Goal: Task Accomplishment & Management: Manage account settings

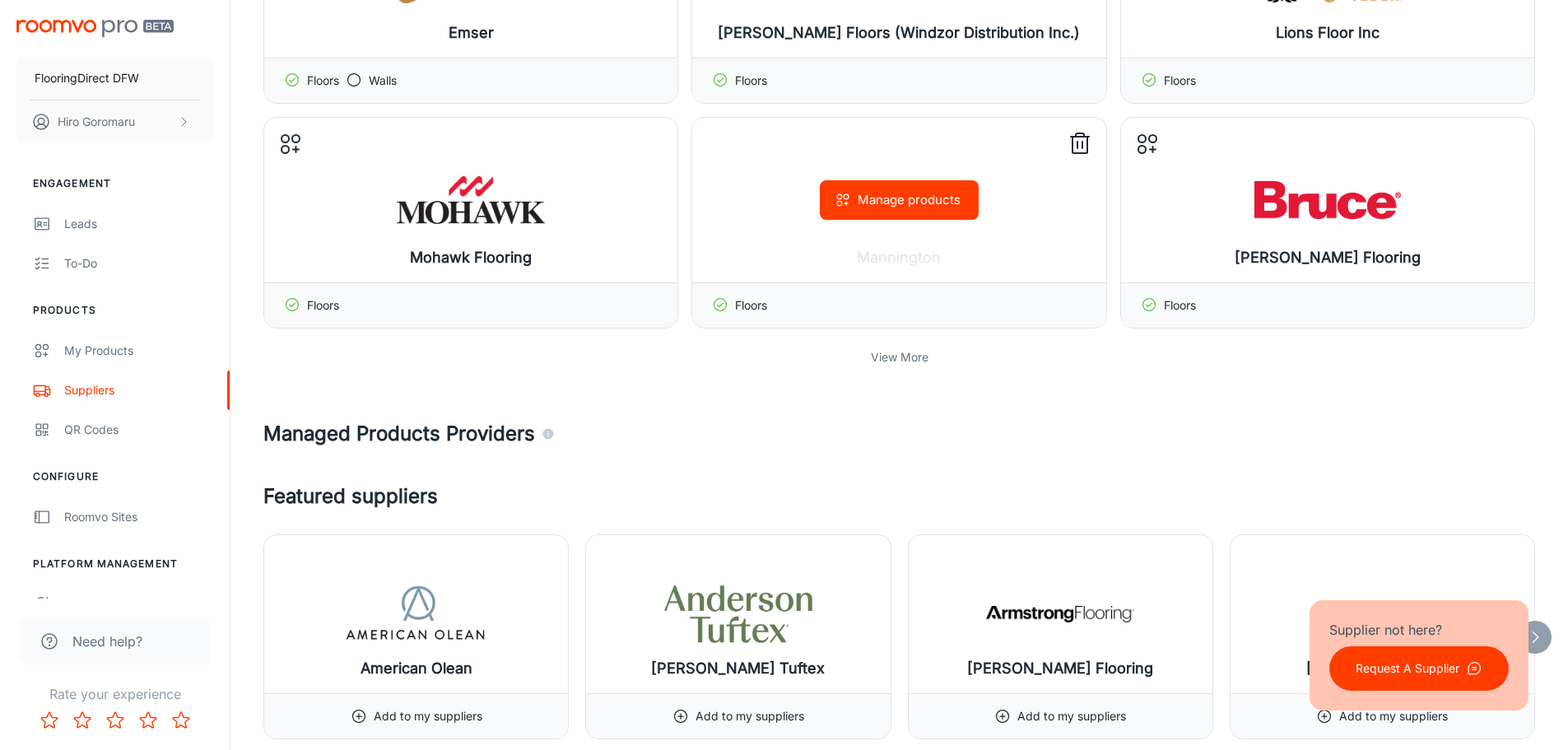
scroll to position [494, 0]
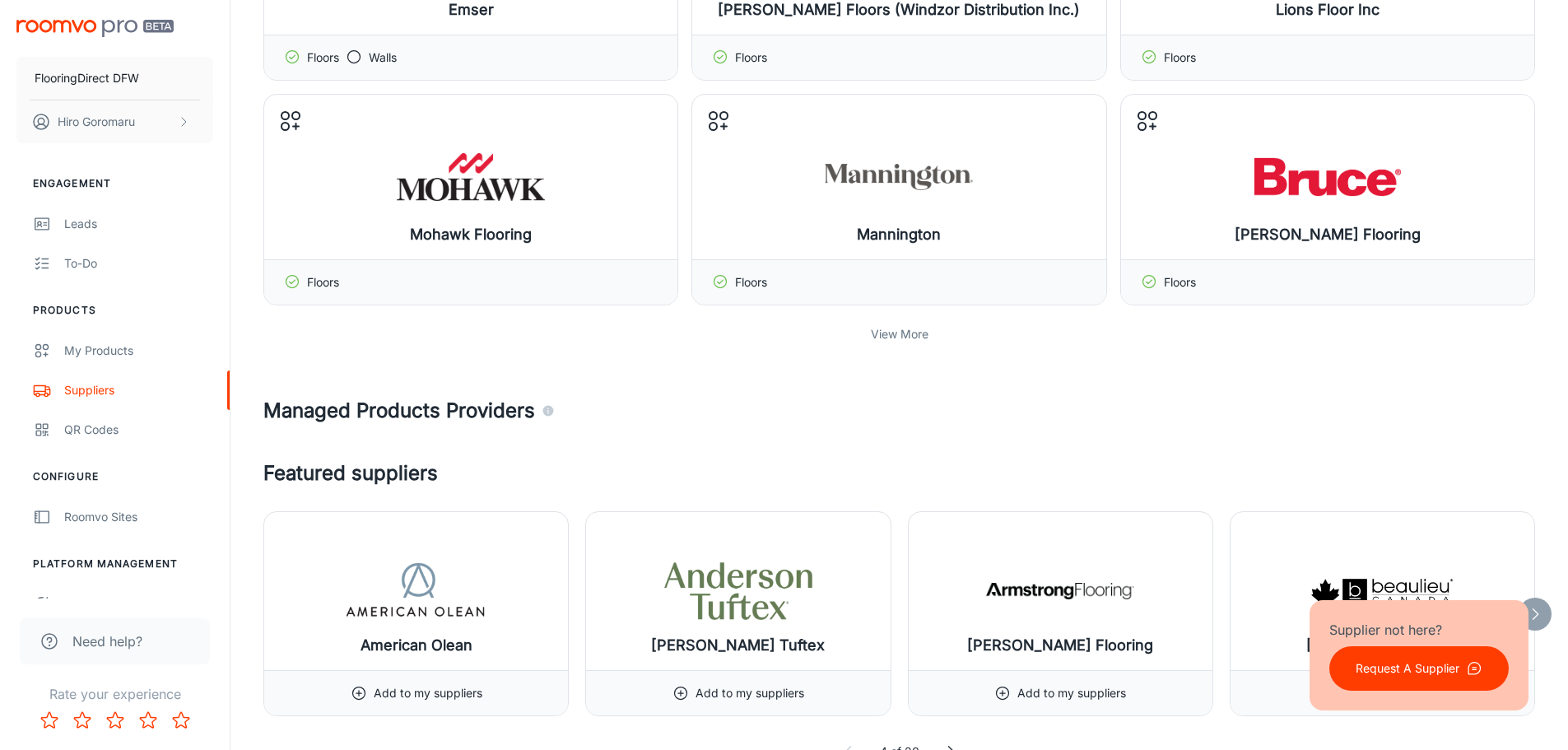
click at [906, 326] on p "View More" at bounding box center [900, 334] width 58 height 18
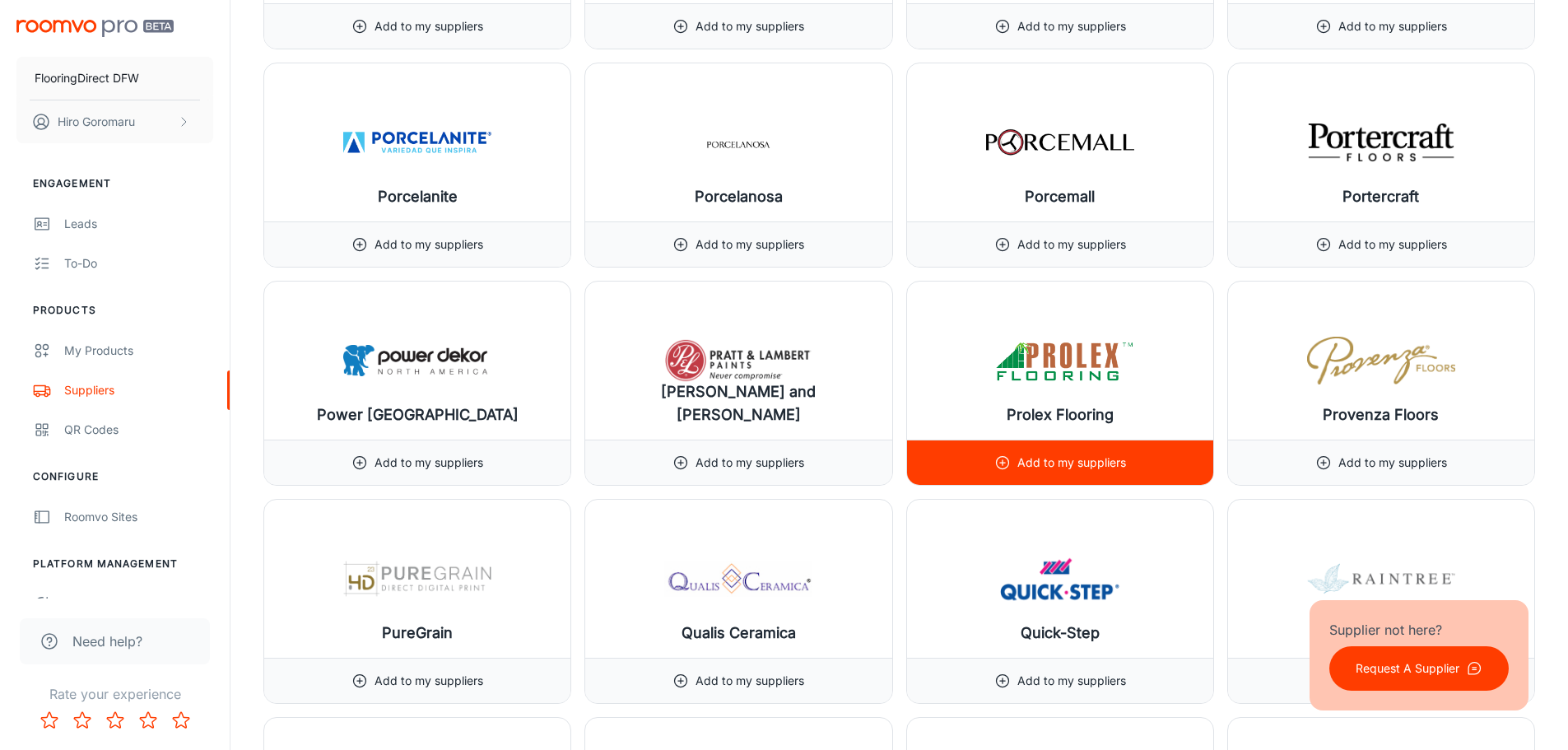
scroll to position [17295, 0]
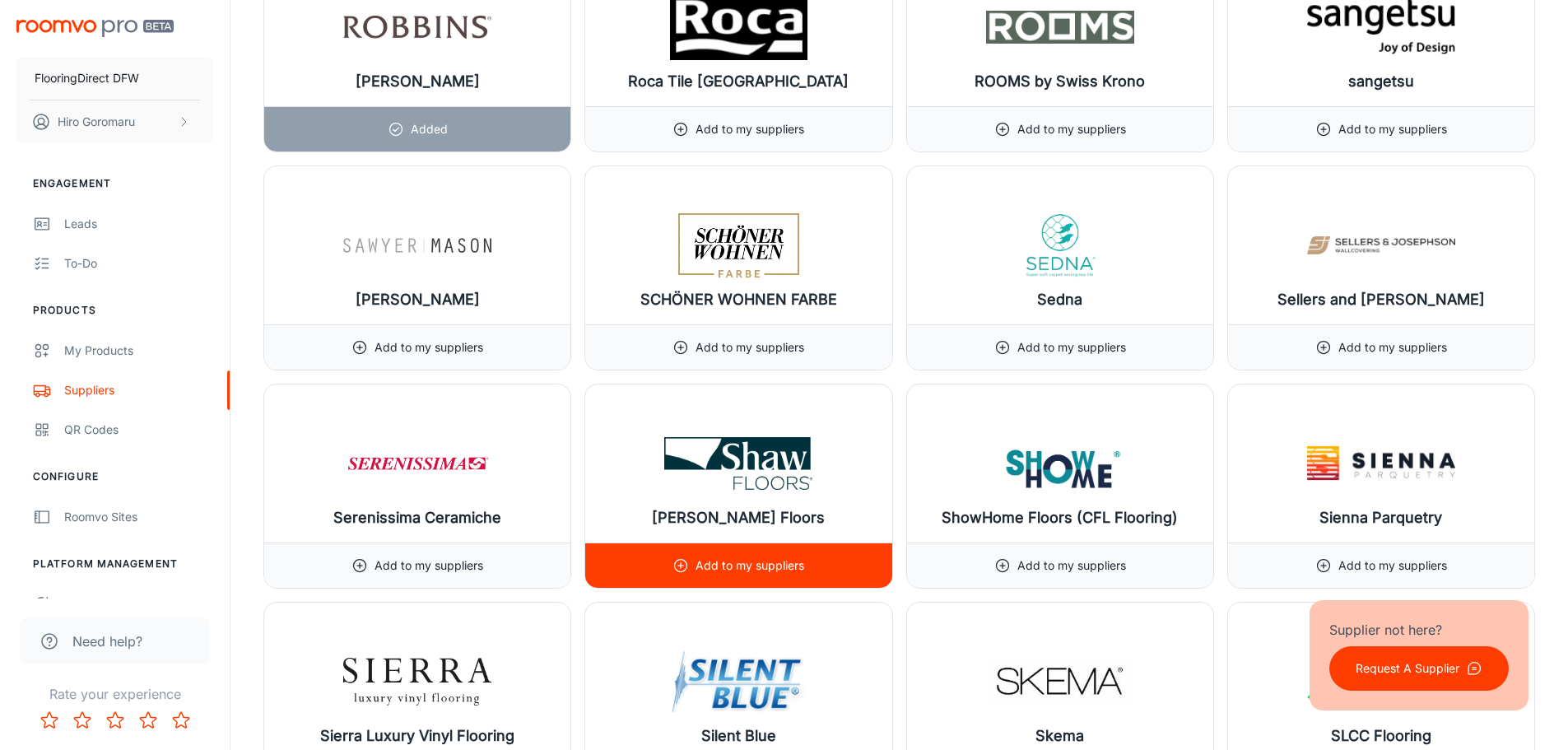
click at [757, 562] on p "Add to my suppliers" at bounding box center [750, 566] width 109 height 18
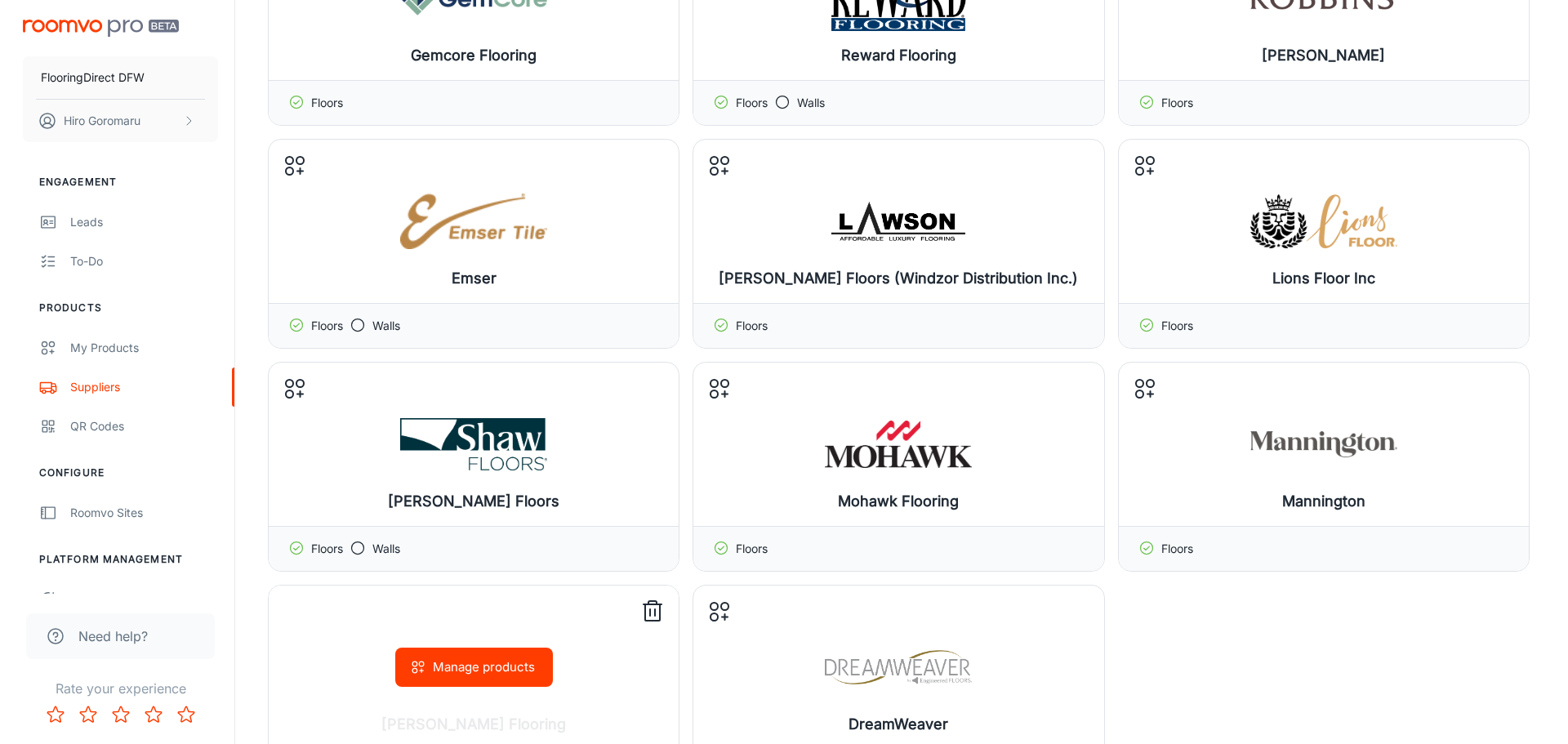
scroll to position [245, 0]
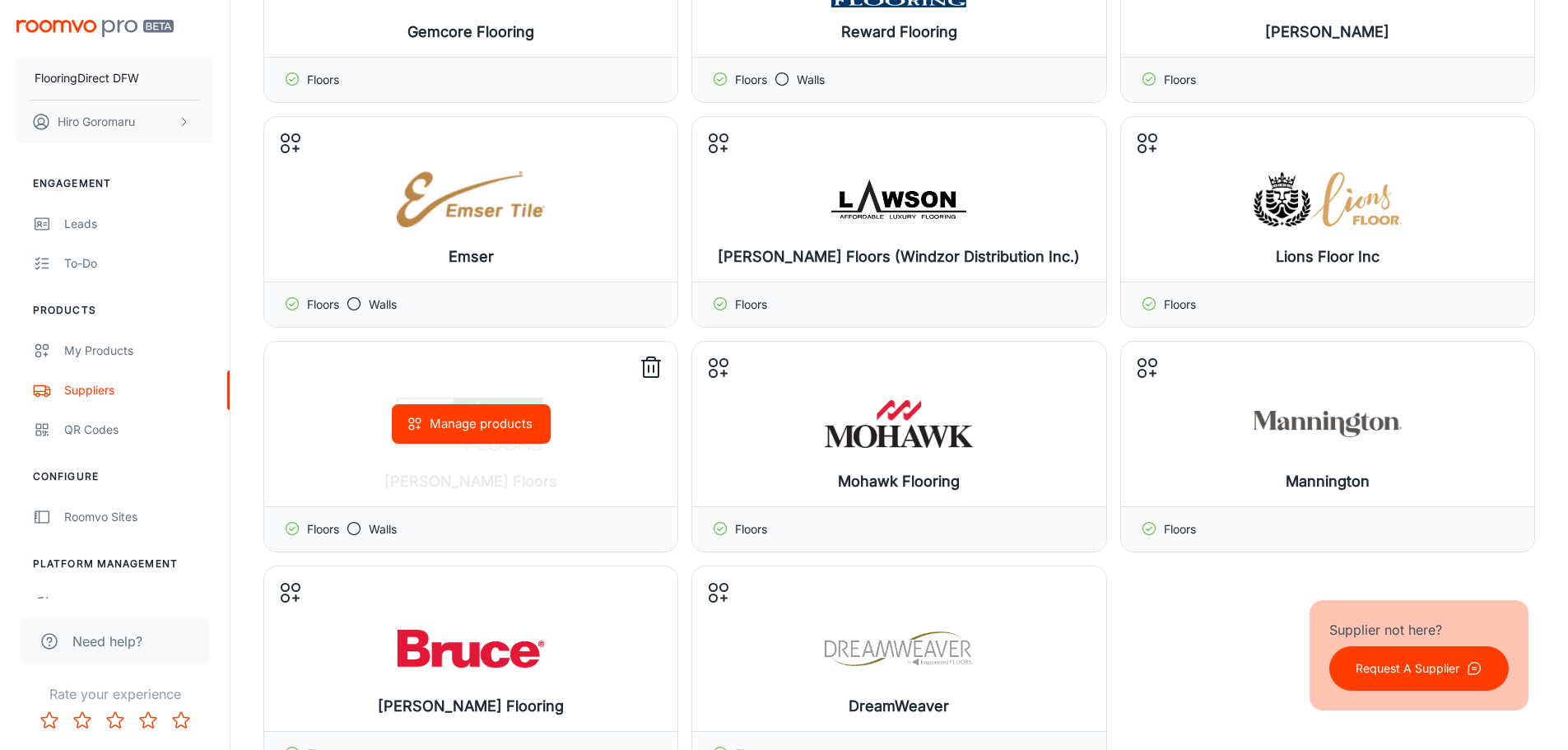
click at [487, 421] on button "Manage products" at bounding box center [472, 424] width 159 height 39
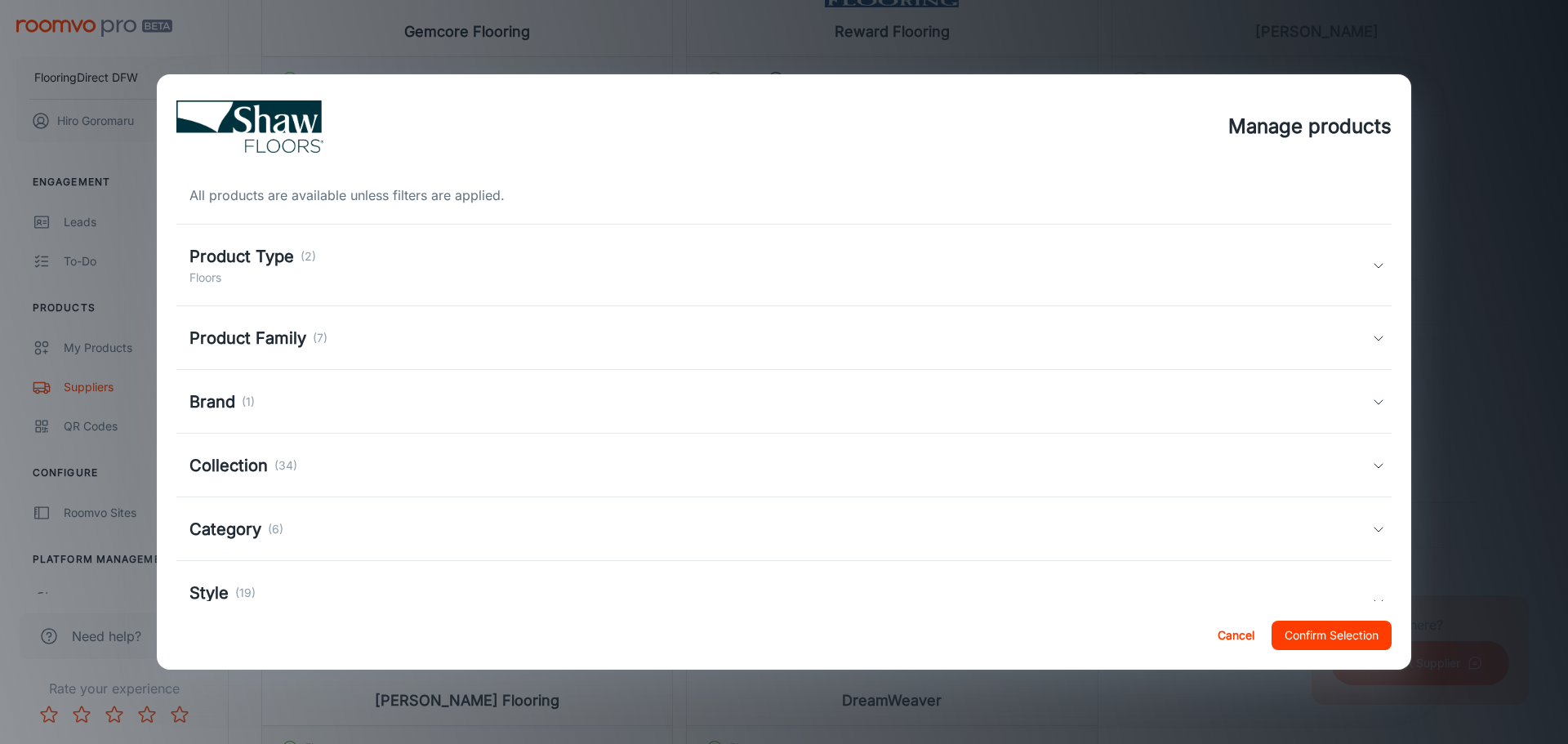
click at [265, 476] on h5 "Collection" at bounding box center [229, 465] width 78 height 24
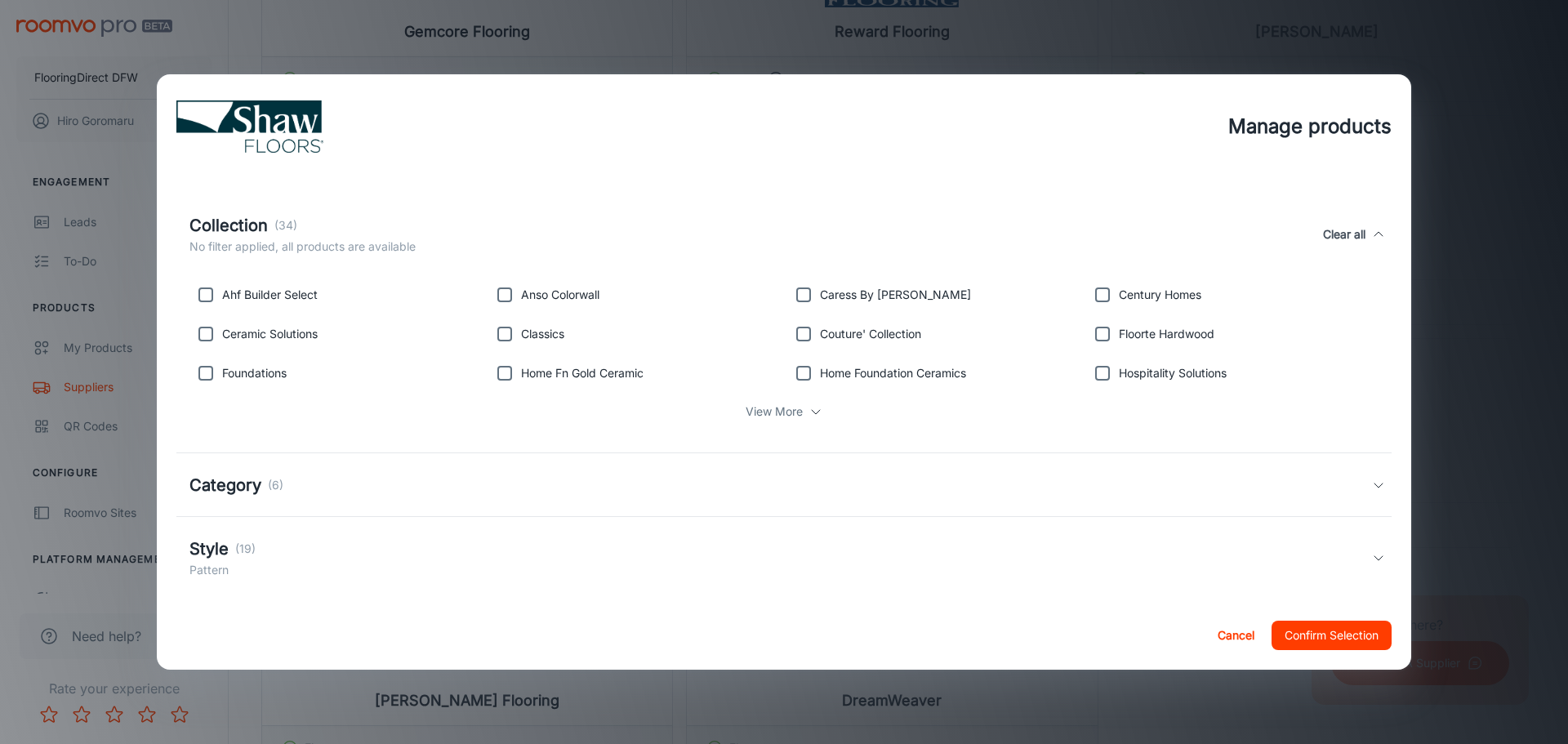
scroll to position [267, 0]
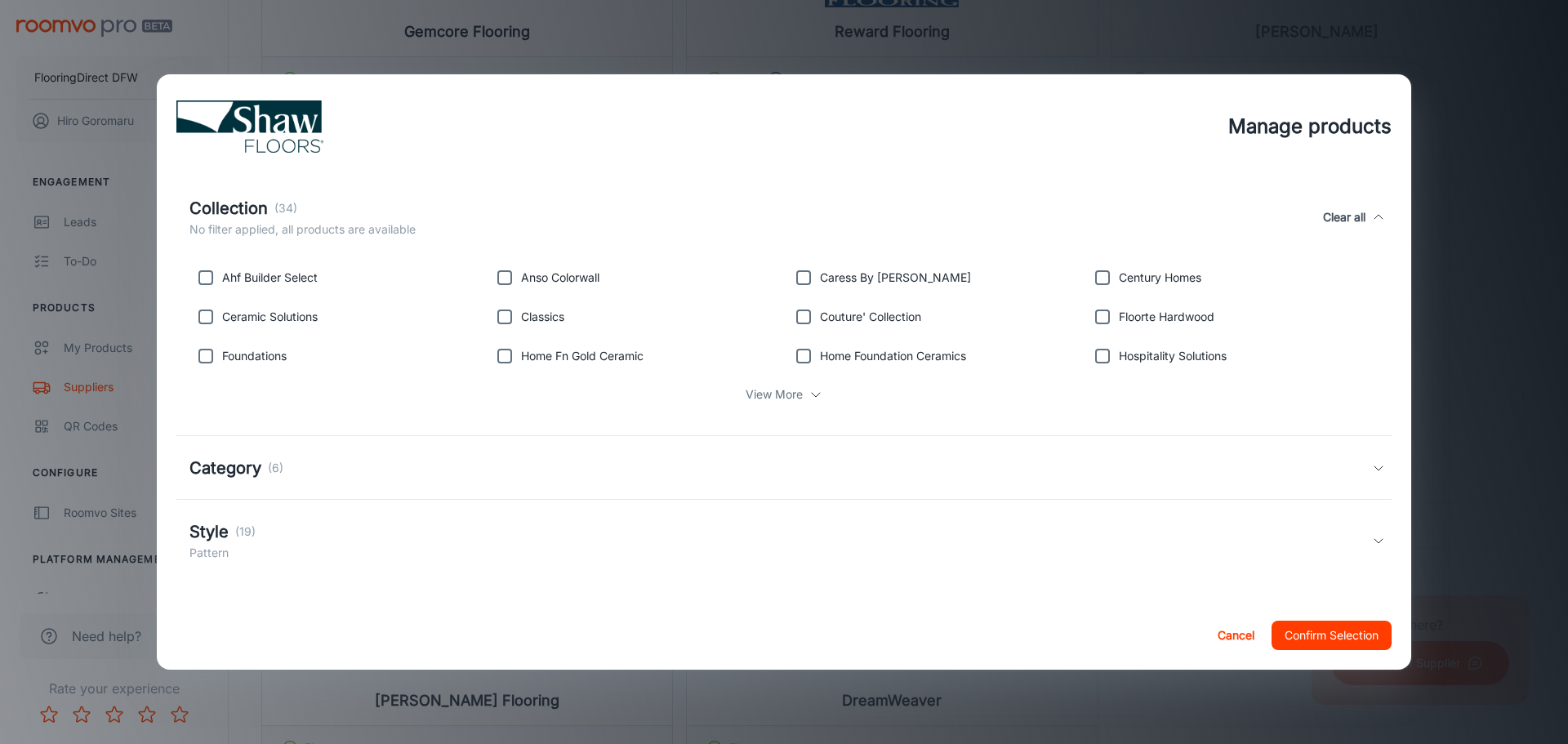
click at [757, 392] on p "View More" at bounding box center [774, 395] width 57 height 18
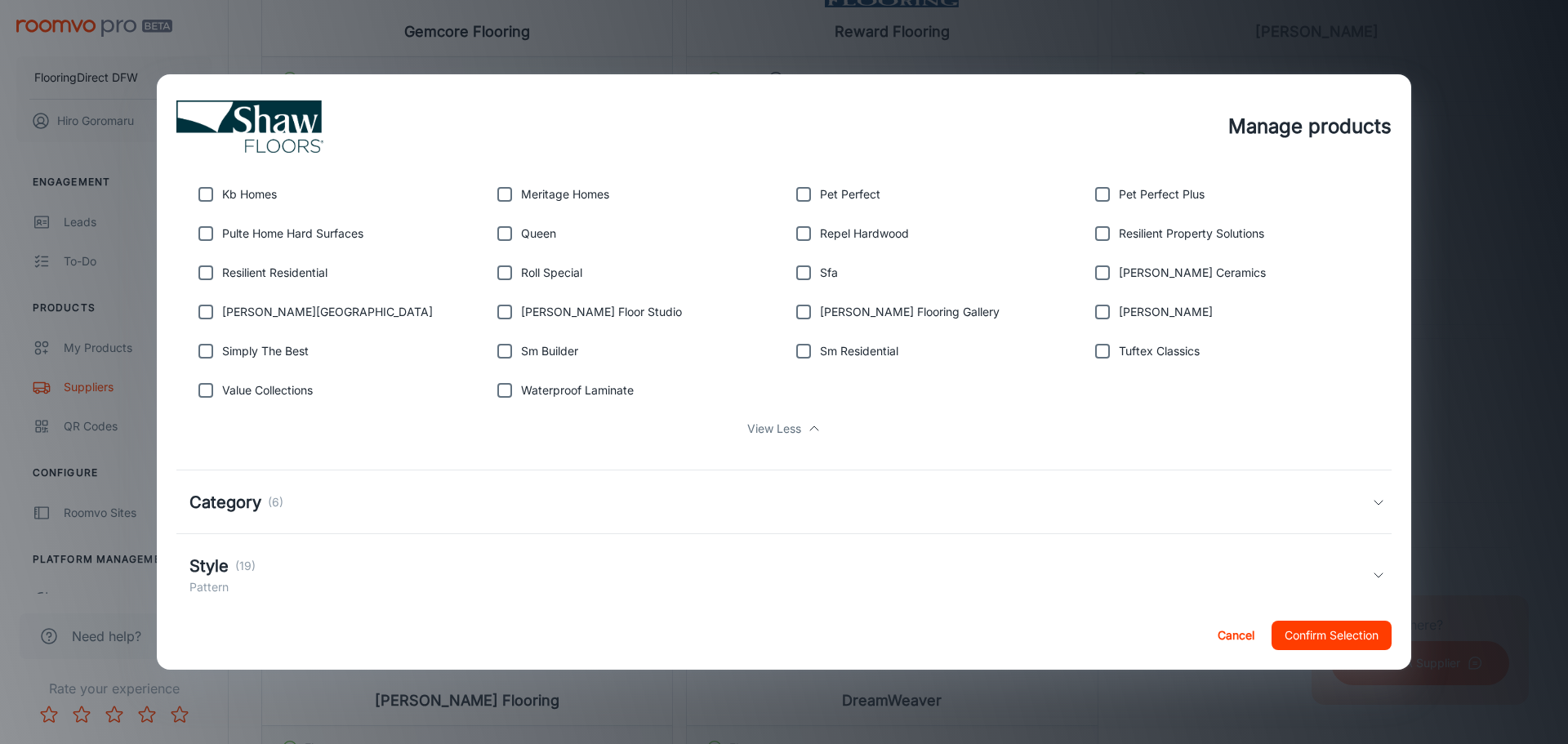
scroll to position [502, 0]
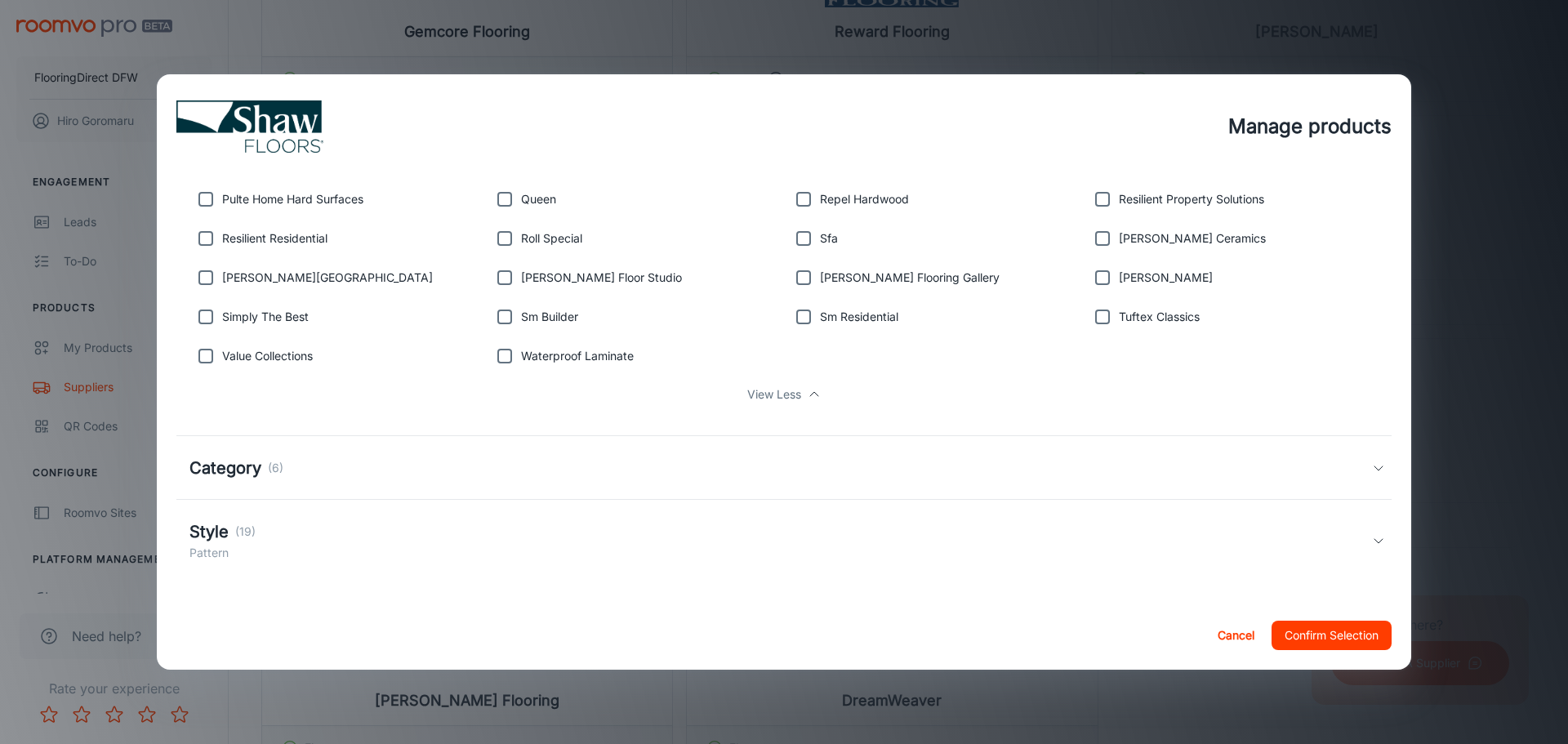
click at [233, 530] on div "Style (19)" at bounding box center [223, 531] width 66 height 24
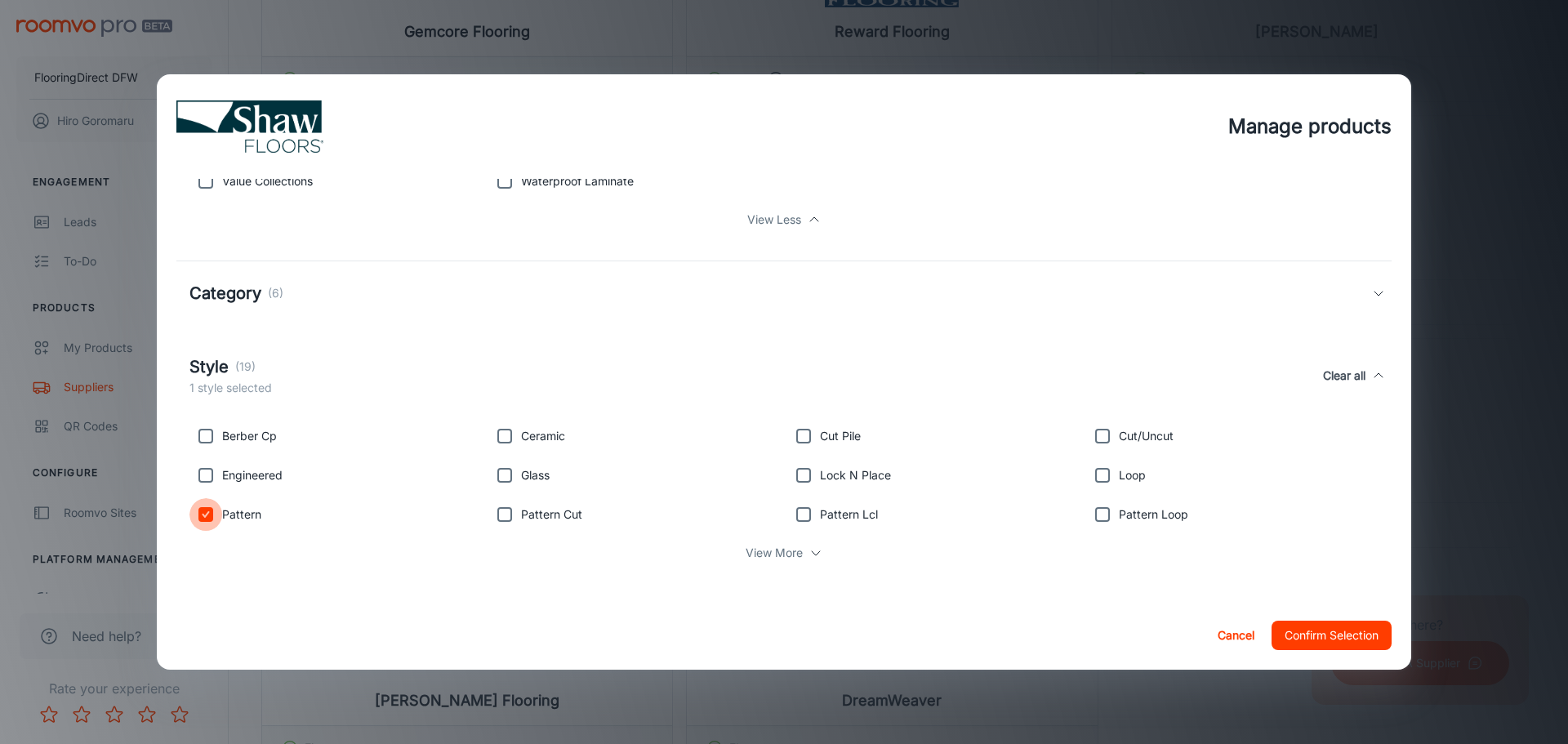
click at [205, 512] on input "checkbox" at bounding box center [205, 515] width 32 height 32
checkbox input "false"
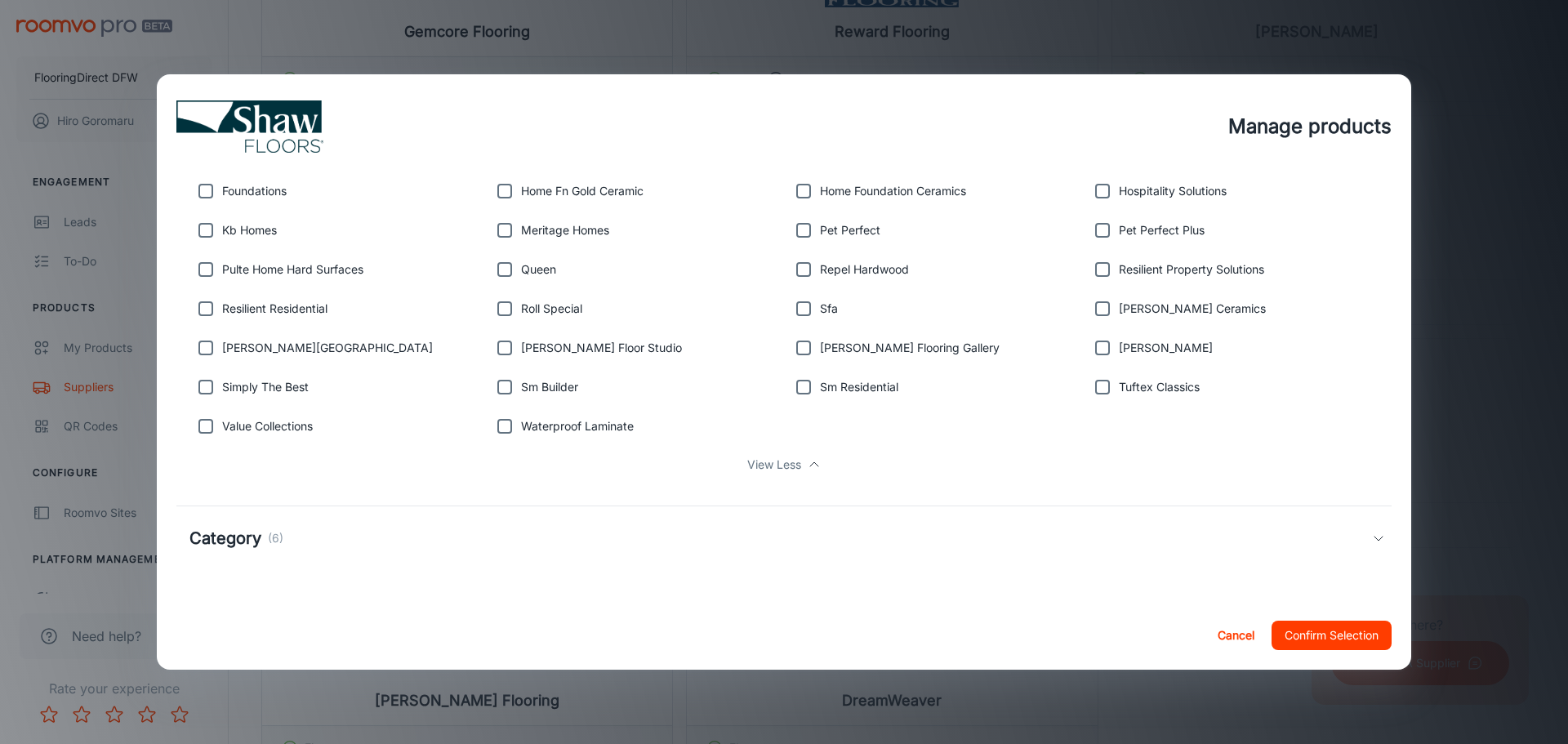
click at [565, 530] on div "Category (6)" at bounding box center [780, 538] width 1182 height 24
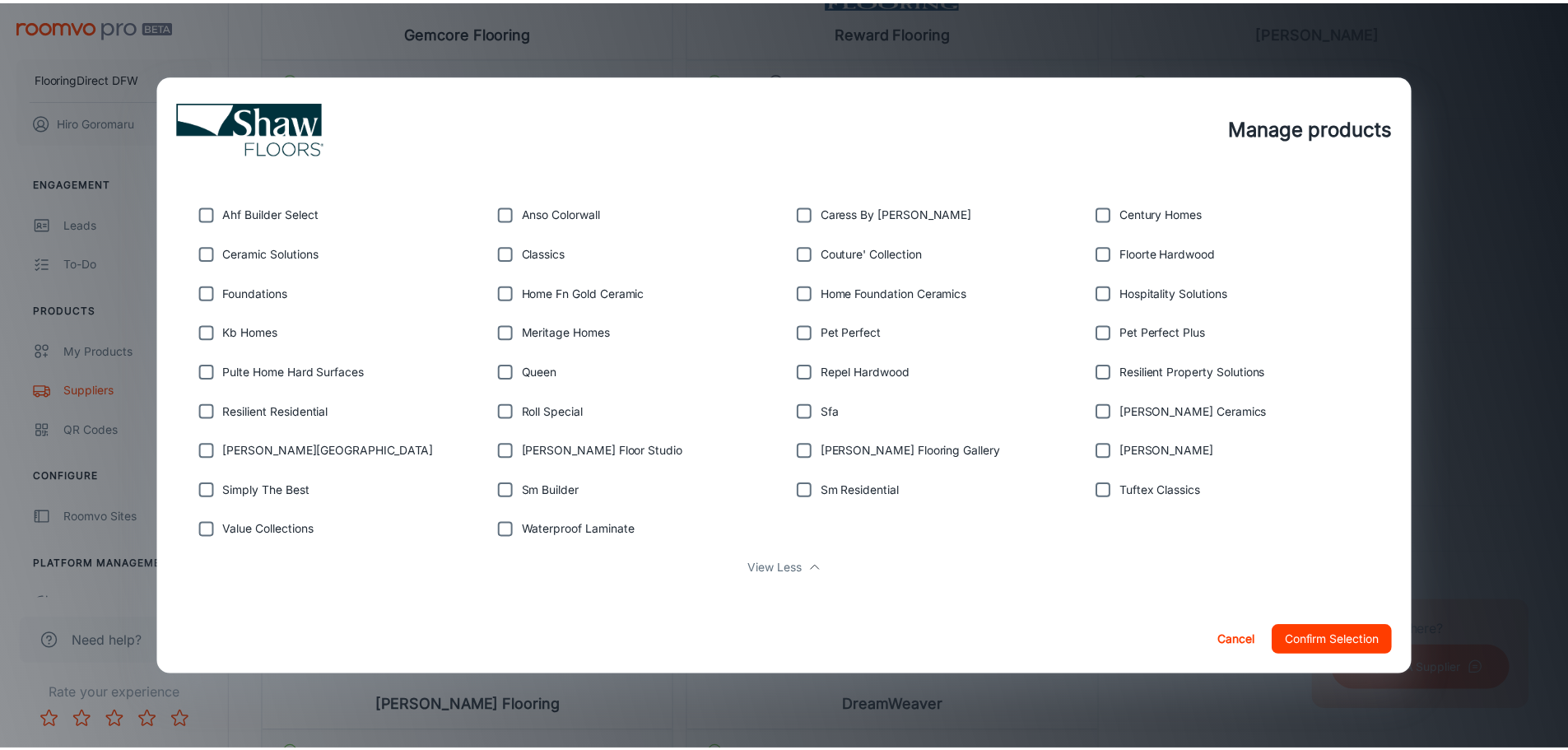
scroll to position [330, 0]
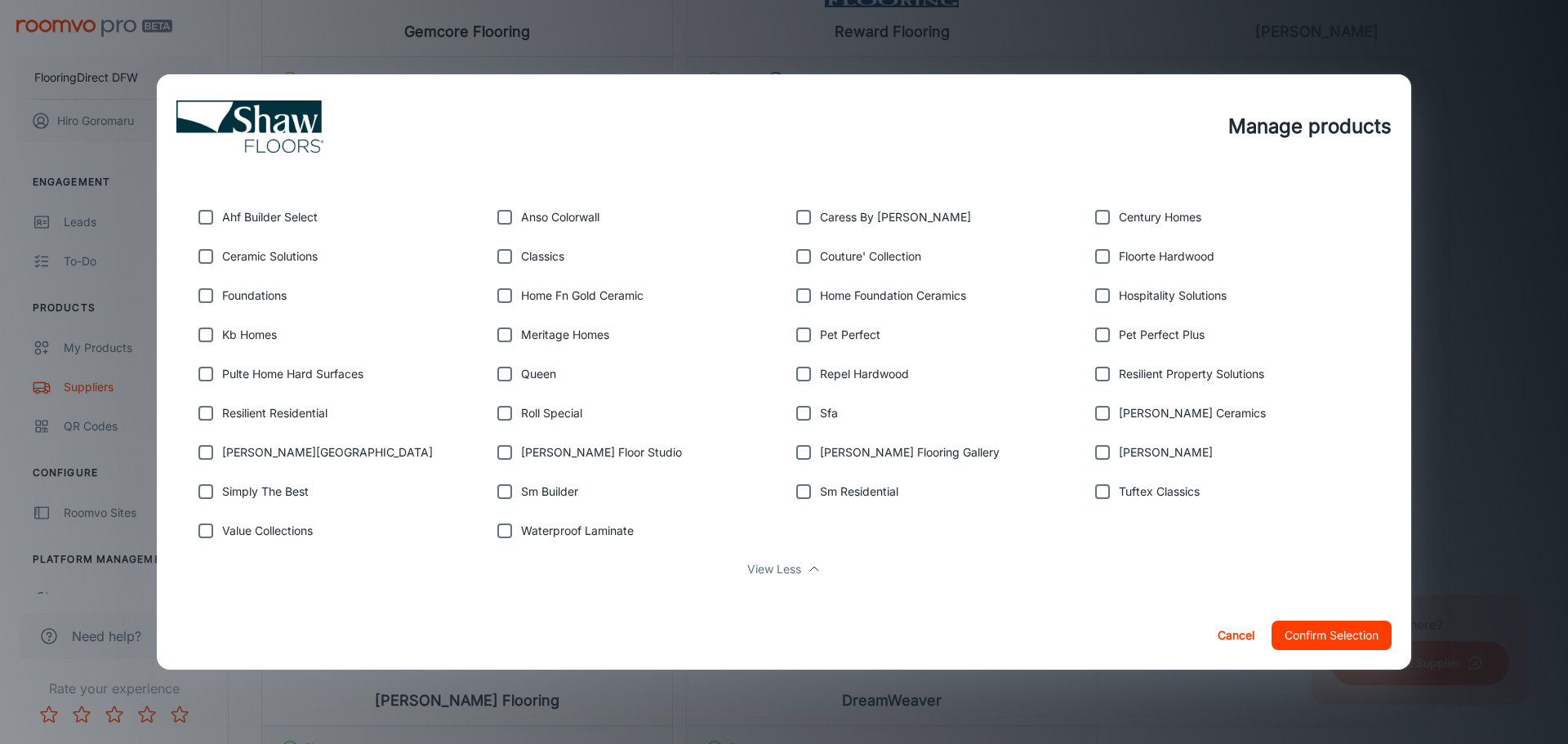
drag, startPoint x: 1234, startPoint y: 636, endPoint x: 545, endPoint y: 532, distance: 696.8
click at [1234, 636] on button "Cancel" at bounding box center [1236, 635] width 52 height 29
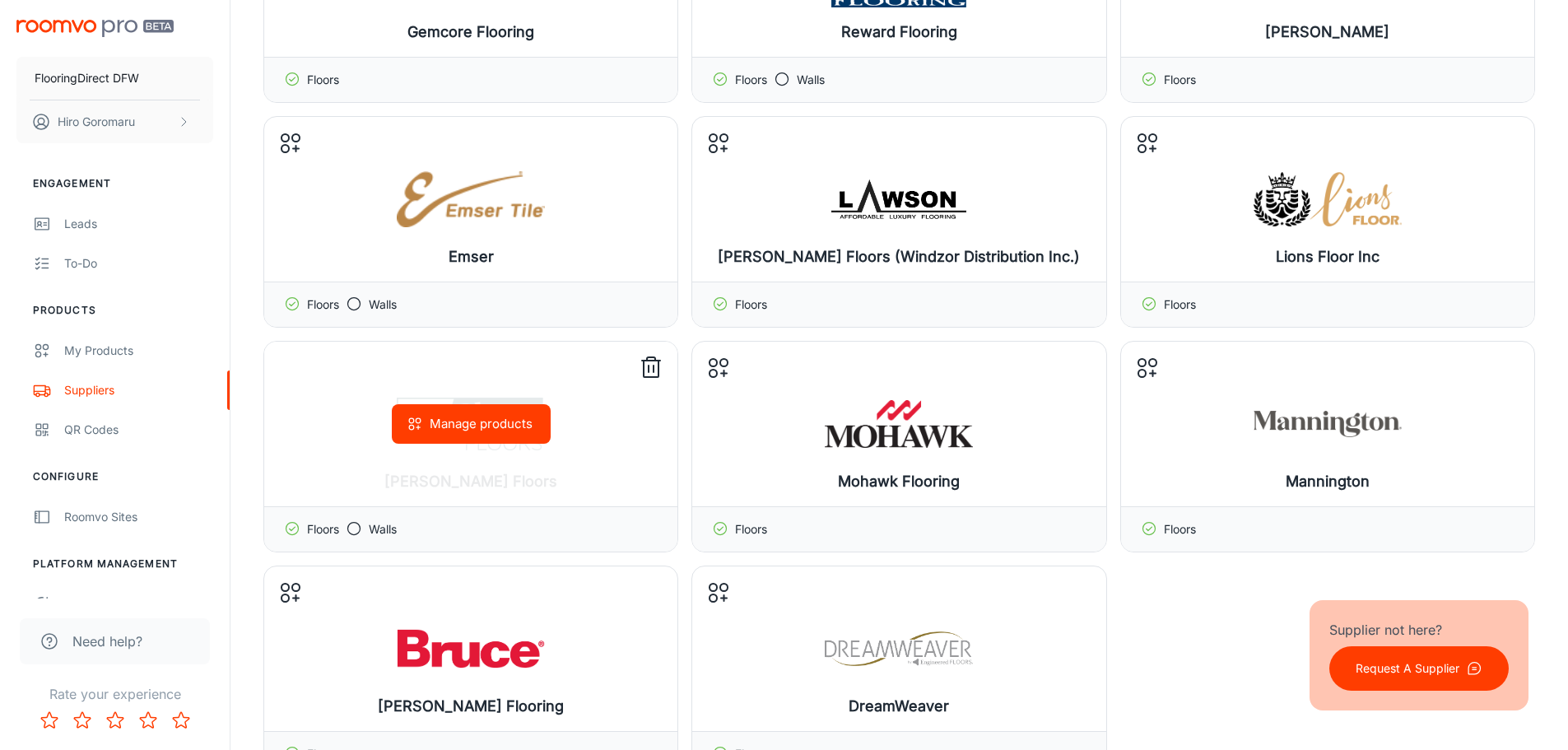
click at [647, 368] on icon at bounding box center [651, 368] width 26 height 26
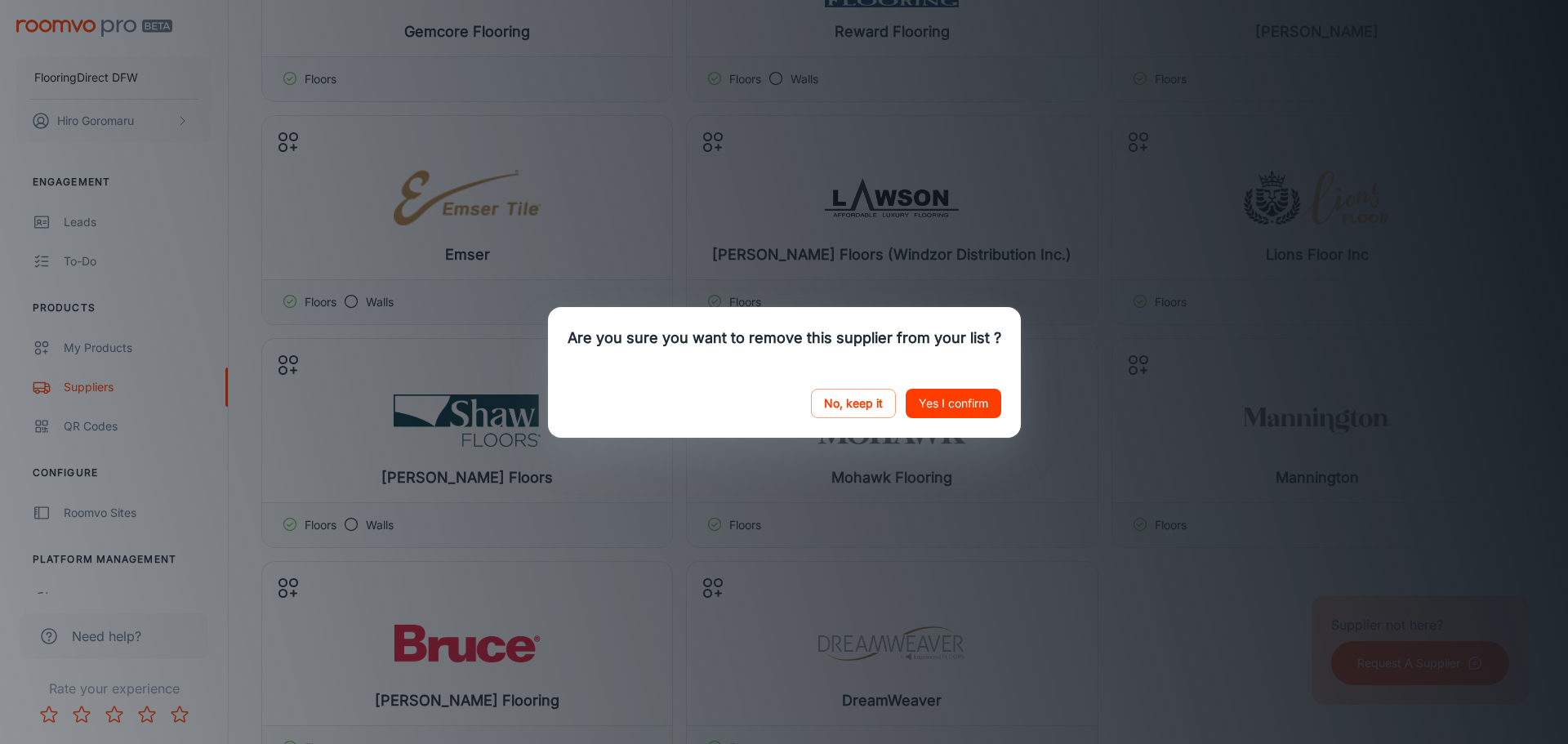
click at [956, 397] on button "Yes I confirm" at bounding box center [953, 403] width 96 height 29
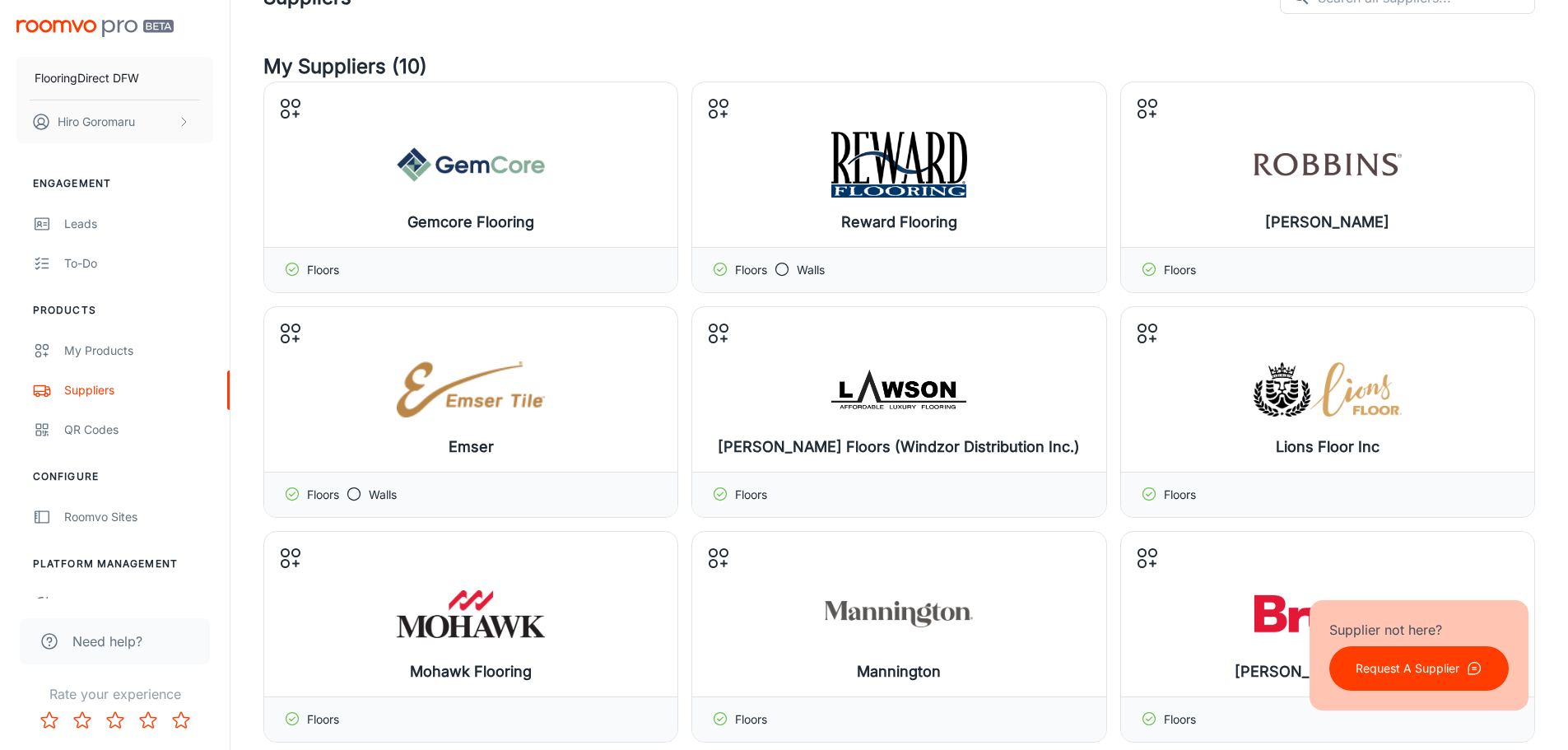
scroll to position [0, 0]
